Goal: Information Seeking & Learning: Find specific fact

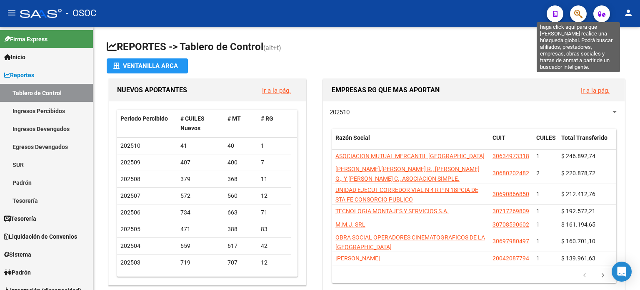
click at [579, 13] on icon "button" at bounding box center [578, 14] width 8 height 10
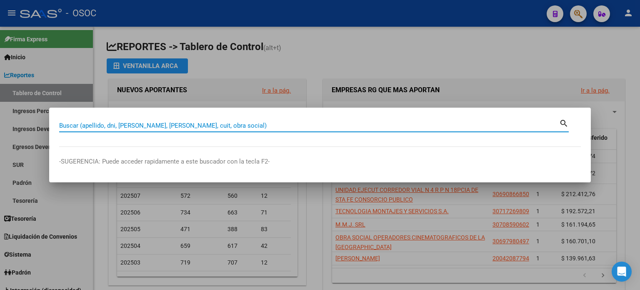
paste input "43919792"
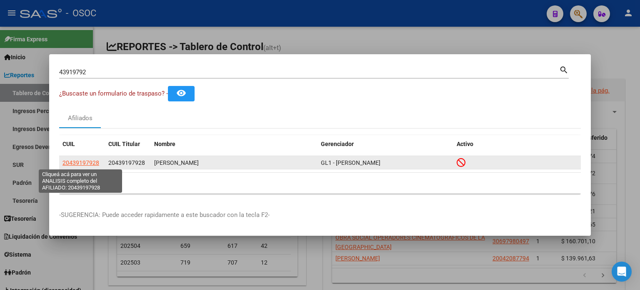
click at [90, 162] on span "20439197928" at bounding box center [80, 162] width 37 height 7
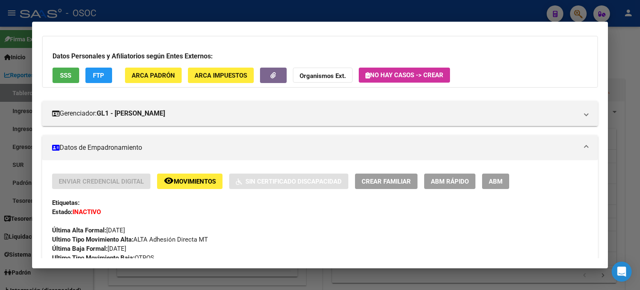
scroll to position [83, 0]
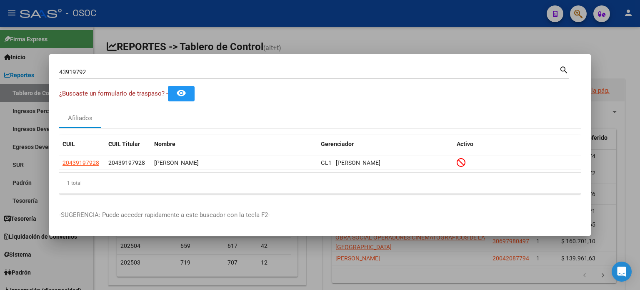
drag, startPoint x: 43, startPoint y: 67, endPoint x: 23, endPoint y: 65, distance: 20.0
click at [23, 66] on div "43919792 Buscar (apellido, dni, cuil, nro traspaso, cuit, obra social) search ¿…" at bounding box center [320, 145] width 640 height 290
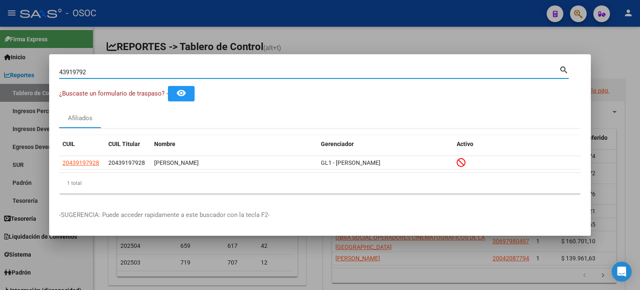
drag, startPoint x: 73, startPoint y: 71, endPoint x: 17, endPoint y: 70, distance: 56.3
click at [17, 70] on div "43919792 Buscar (apellido, dni, cuil, nro traspaso, cuit, obra social) search ¿…" at bounding box center [320, 145] width 640 height 290
paste input "0856931"
type input "40856931"
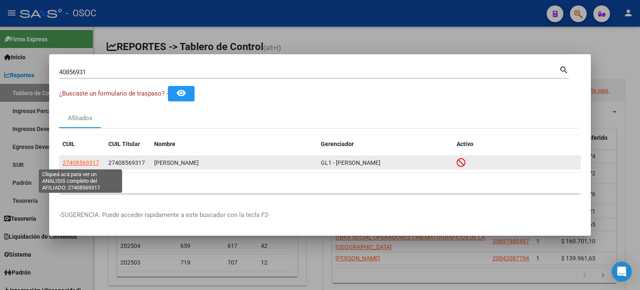
click at [94, 161] on span "27408569317" at bounding box center [80, 162] width 37 height 7
type textarea "27408569317"
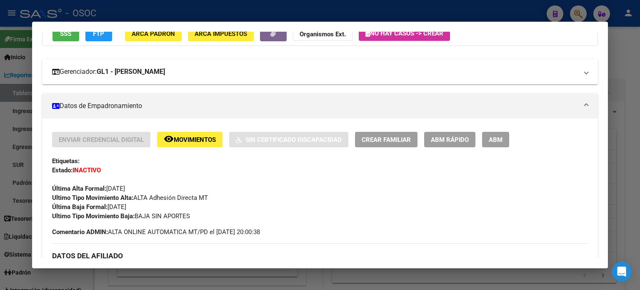
scroll to position [0, 0]
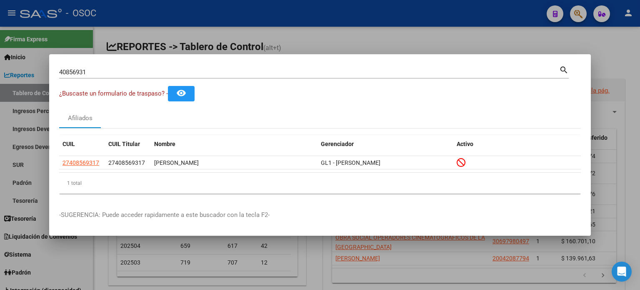
drag, startPoint x: 70, startPoint y: 71, endPoint x: 15, endPoint y: 65, distance: 55.3
click at [15, 65] on div "40856931 Buscar (apellido, dni, cuil, [PERSON_NAME], cuit, obra social) search …" at bounding box center [320, 145] width 640 height 290
paste input "34167260"
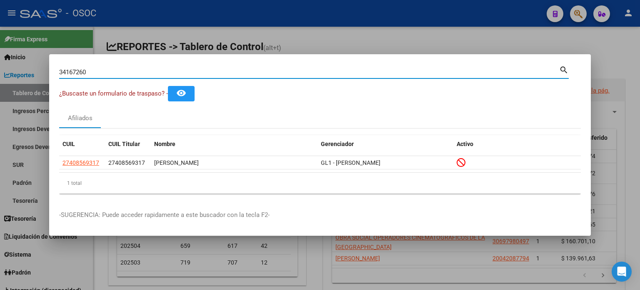
type input "34167260"
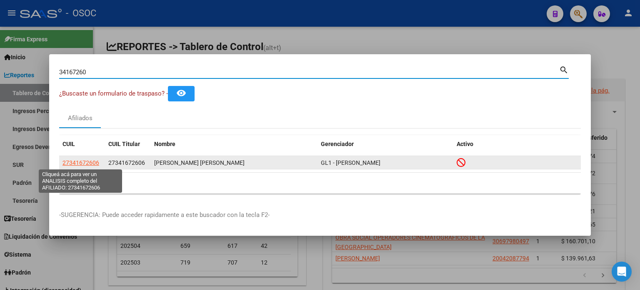
click at [91, 164] on span "27341672606" at bounding box center [80, 162] width 37 height 7
type textarea "27341672606"
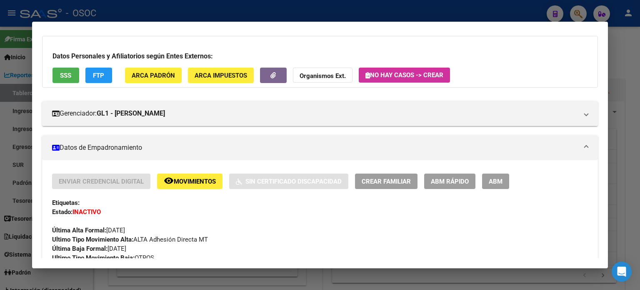
scroll to position [83, 0]
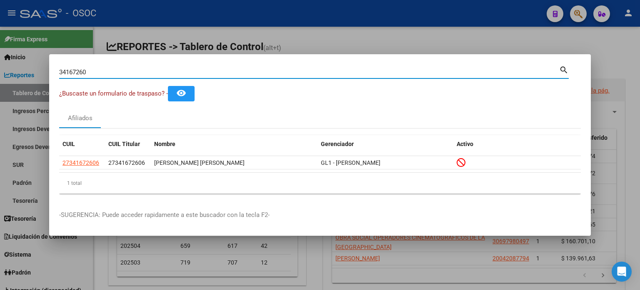
drag, startPoint x: 97, startPoint y: 70, endPoint x: 0, endPoint y: 55, distance: 97.7
click at [0, 56] on div "34167260 Buscar (apellido, dni, cuil, nro traspaso, cuit, obra social) search ¿…" at bounding box center [320, 145] width 640 height 290
paste input "964613"
type input "39646130"
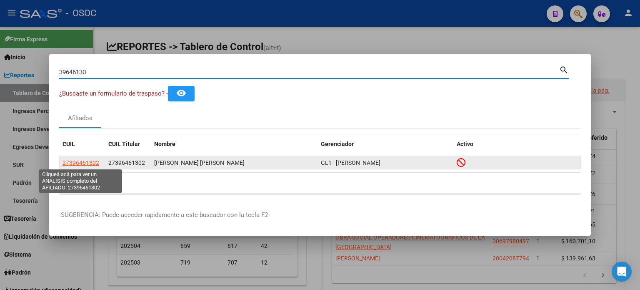
click at [92, 163] on span "27396461302" at bounding box center [80, 162] width 37 height 7
type textarea "27396461302"
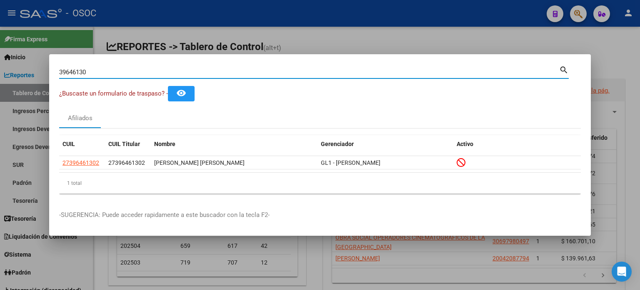
drag, startPoint x: 105, startPoint y: 73, endPoint x: 15, endPoint y: 67, distance: 90.2
click at [18, 67] on div "39646130 Buscar (apellido, dni, cuil, nro traspaso, cuit, obra social) search ¿…" at bounding box center [320, 145] width 640 height 290
paste input "3588718"
type input "33588718"
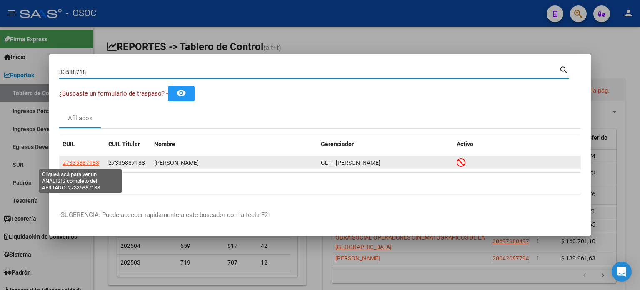
click at [87, 161] on span "27335887188" at bounding box center [80, 162] width 37 height 7
type textarea "27335887188"
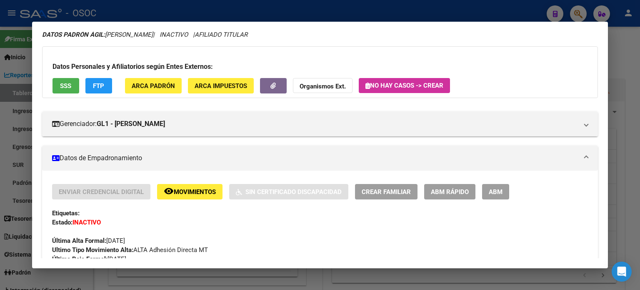
scroll to position [0, 0]
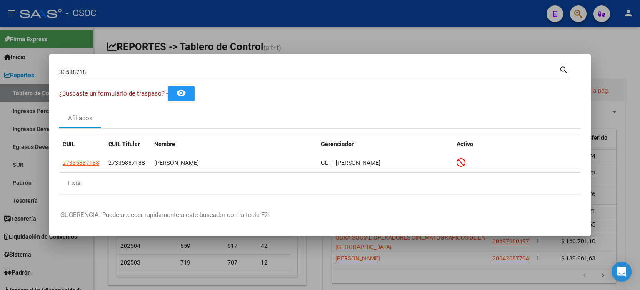
drag, startPoint x: 63, startPoint y: 69, endPoint x: 26, endPoint y: 69, distance: 36.7
click at [26, 69] on div "33588718 Buscar (apellido, dni, cuil, nro traspaso, cuit, obra social) search ¿…" at bounding box center [320, 145] width 640 height 290
paste input "94453819"
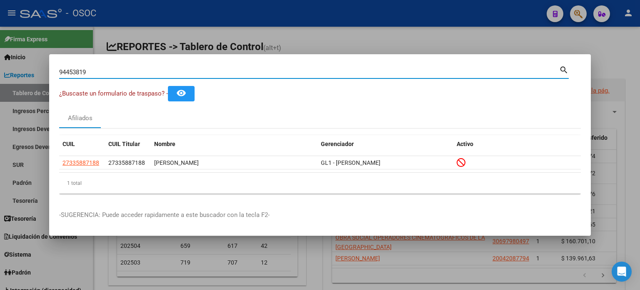
type input "94453819"
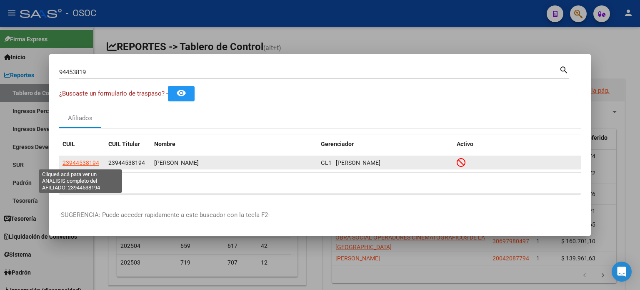
click at [82, 159] on span "23944538194" at bounding box center [80, 162] width 37 height 7
type textarea "23944538194"
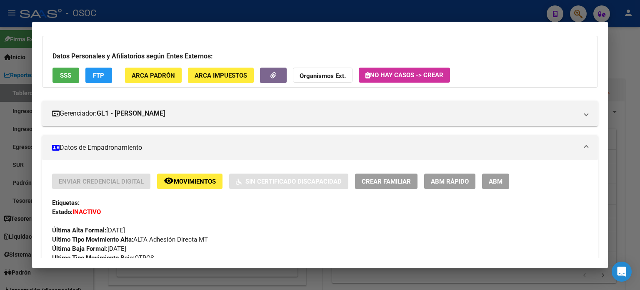
scroll to position [83, 0]
